Goal: Task Accomplishment & Management: Manage account settings

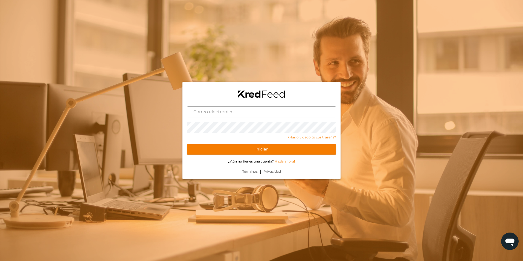
click at [256, 109] on input "text" at bounding box center [261, 111] width 149 height 11
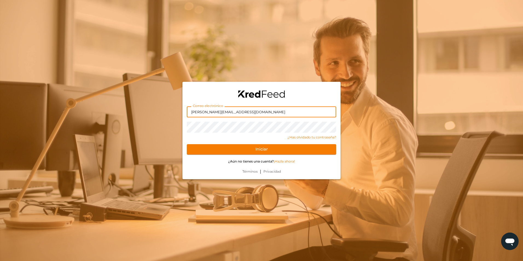
type input "[PERSON_NAME][EMAIL_ADDRESS][DOMAIN_NAME]"
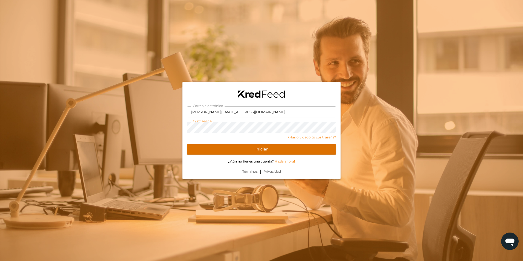
click at [326, 146] on button "Iniciar" at bounding box center [261, 149] width 149 height 10
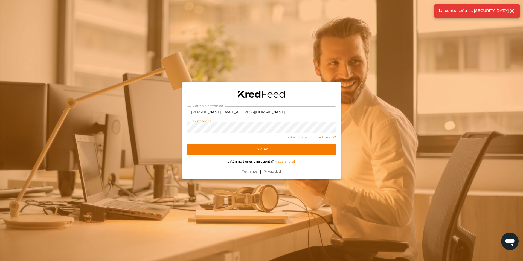
click at [0, 109] on html "La contraseña es [SECURITY_DATA] clear Correo electrónico [PERSON_NAME][EMAIL_A…" at bounding box center [261, 130] width 523 height 261
click at [0, 127] on html "Correo electrónico [PERSON_NAME][EMAIL_ADDRESS][DOMAIN_NAME] Contraseña ¿Has ol…" at bounding box center [261, 130] width 523 height 261
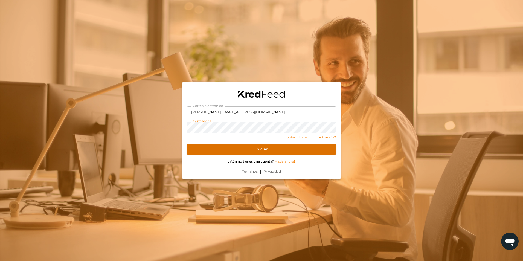
click at [284, 148] on button "Iniciar" at bounding box center [261, 149] width 149 height 10
